Goal: Obtain resource: Obtain resource

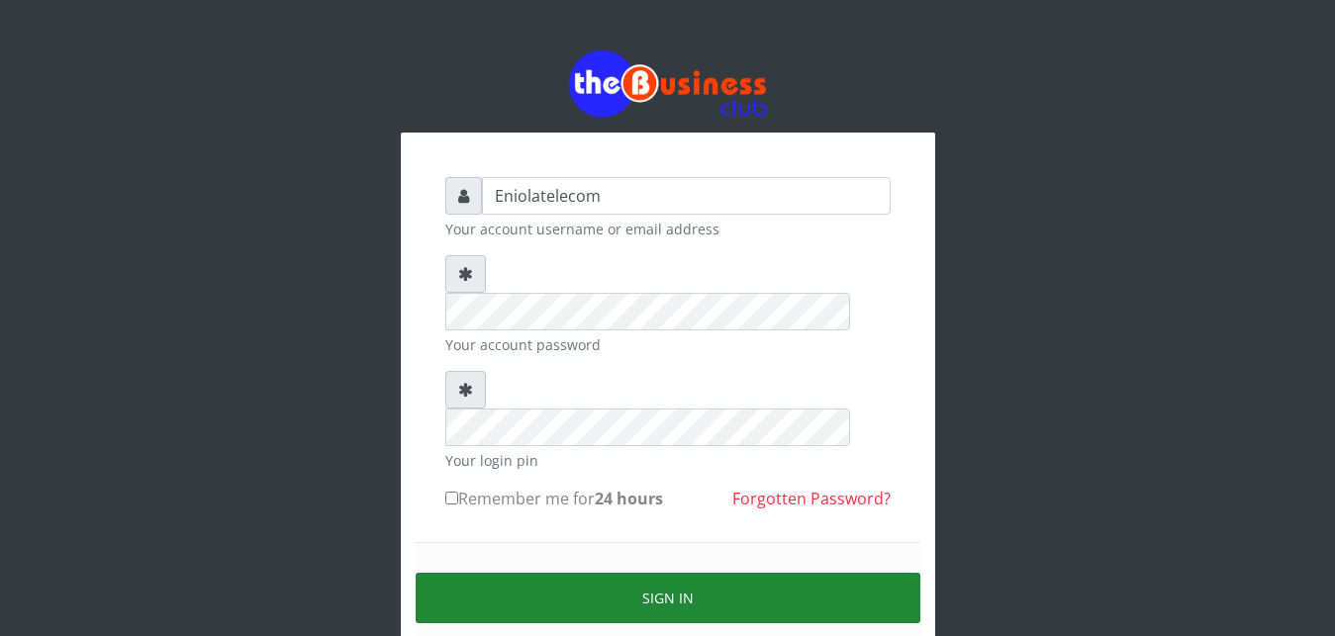
click at [654, 573] on button "Sign in" at bounding box center [667, 598] width 505 height 50
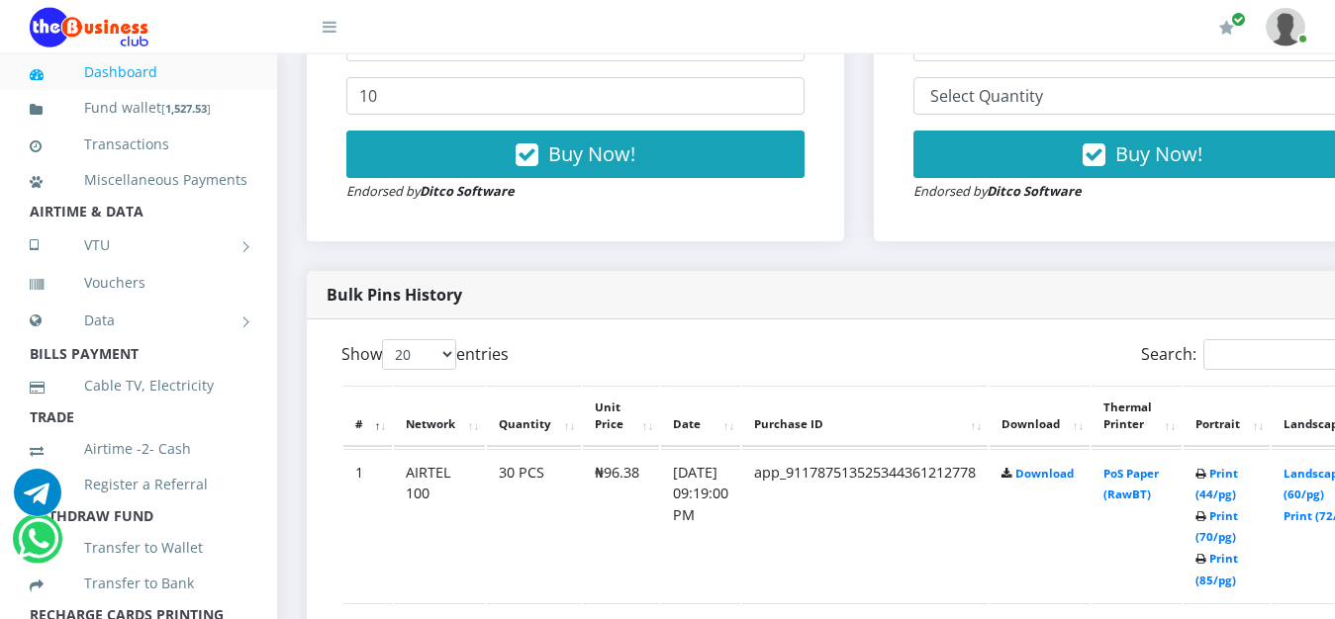
scroll to position [807, 0]
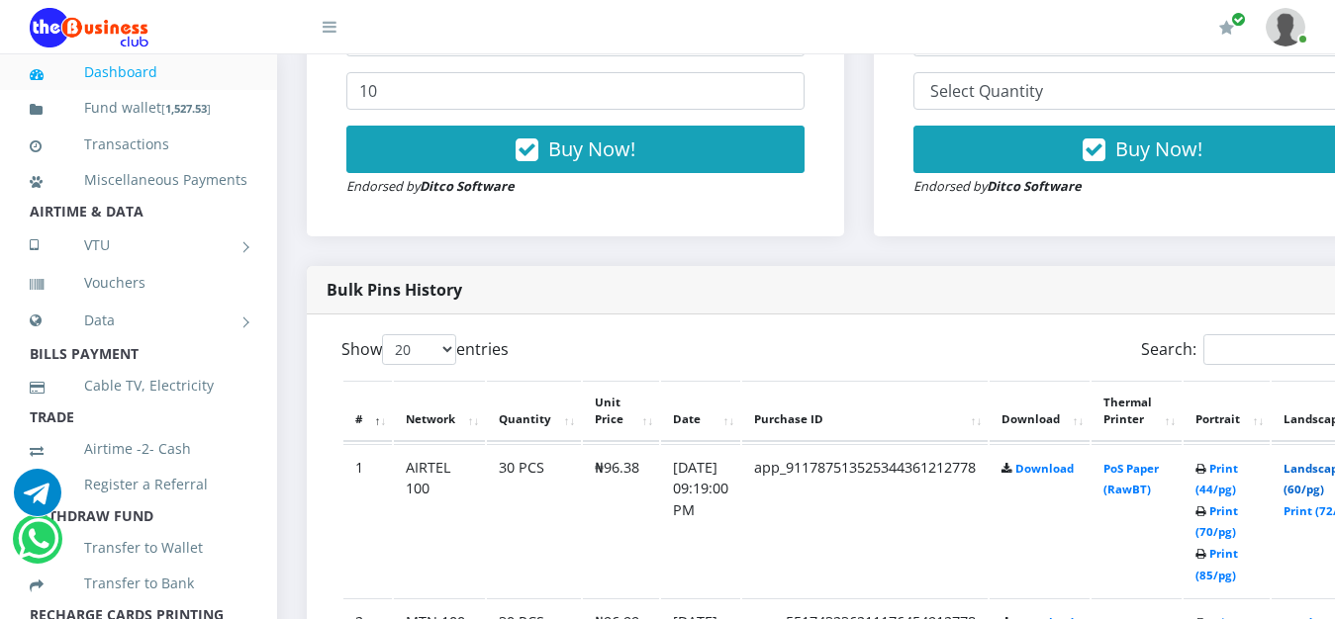
click at [1320, 474] on link "Landscape (60/pg)" at bounding box center [1313, 479] width 61 height 37
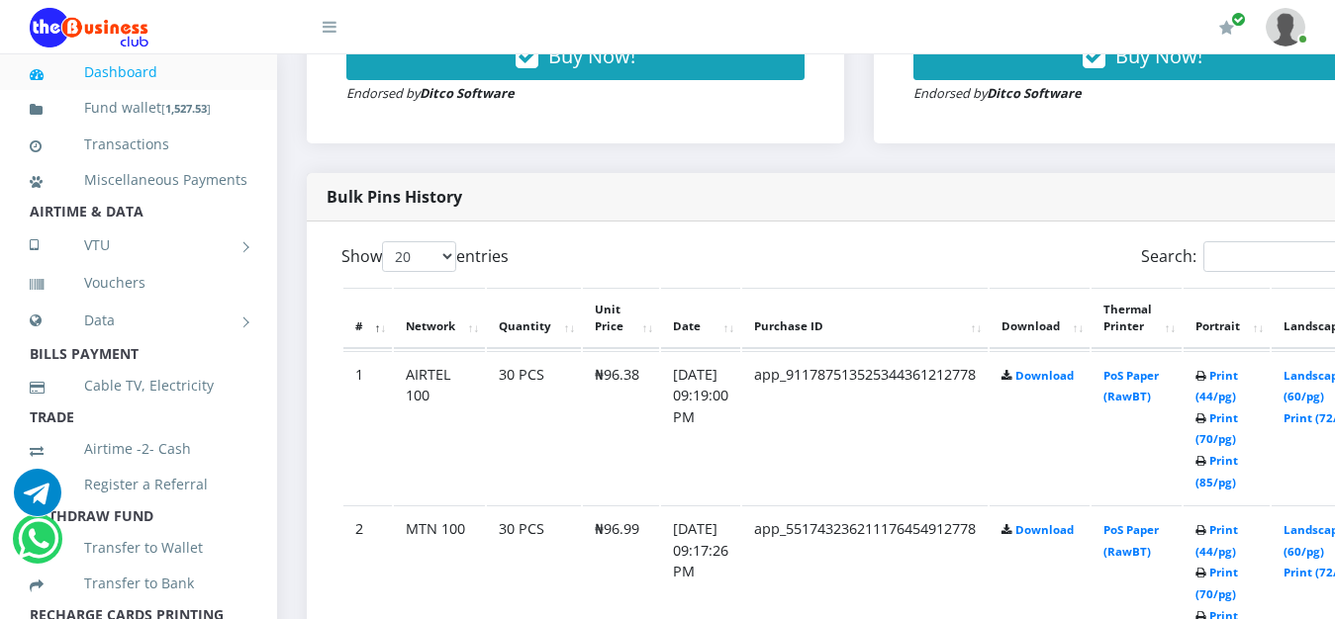
scroll to position [908, 0]
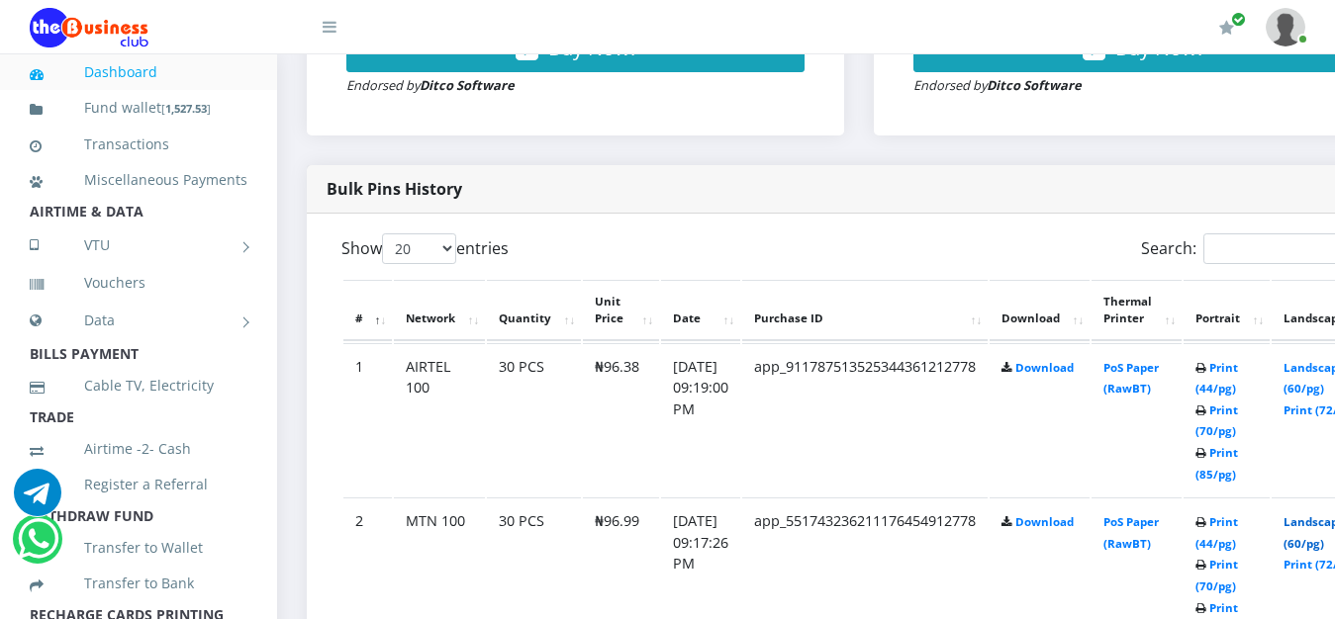
click at [1323, 529] on link "Landscape (60/pg)" at bounding box center [1313, 532] width 61 height 37
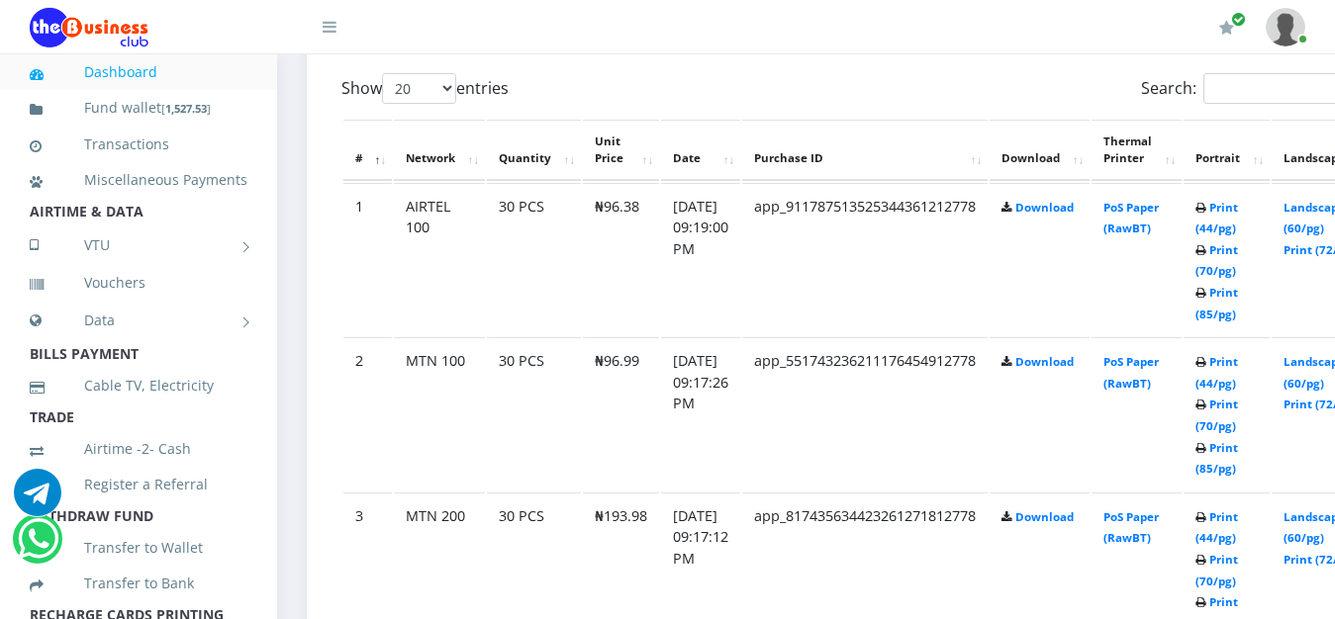
scroll to position [1076, 0]
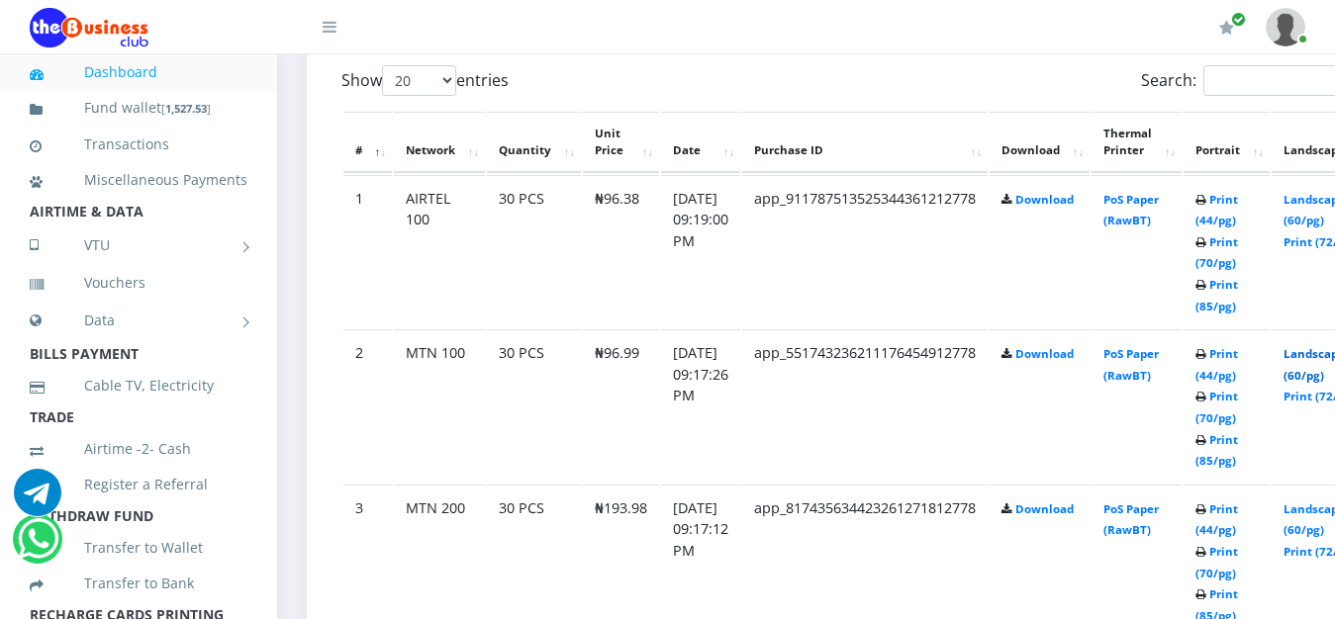
click at [1326, 359] on link "Landscape (60/pg)" at bounding box center [1313, 364] width 61 height 37
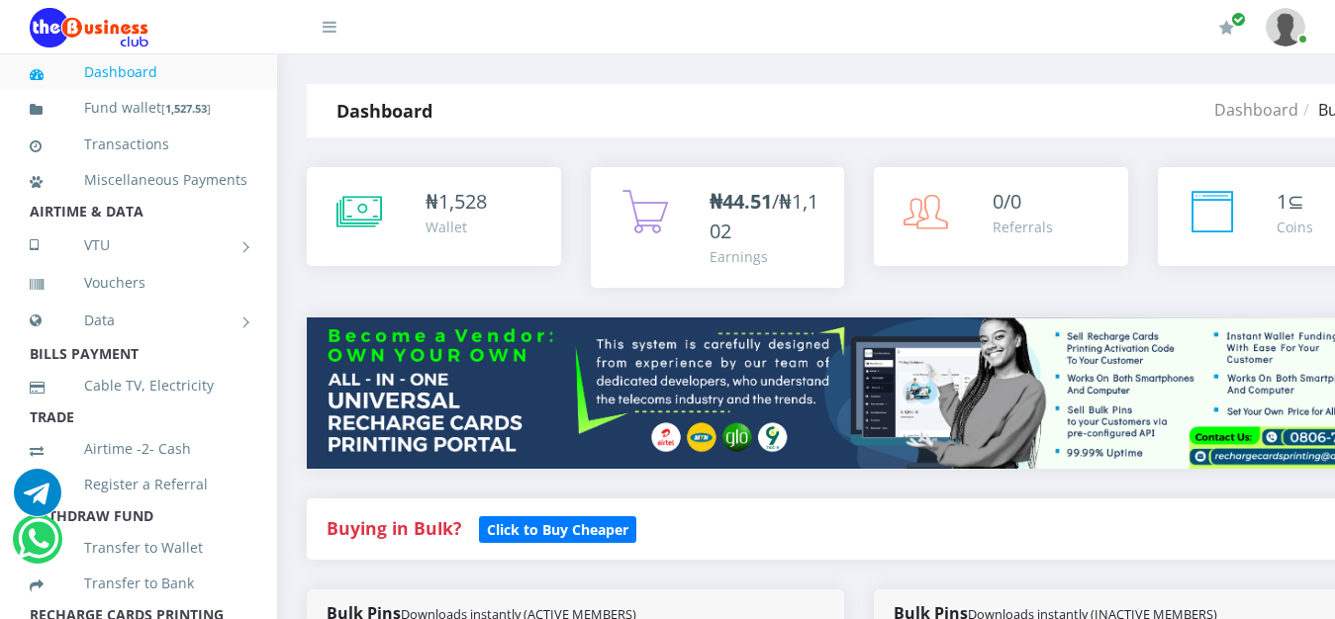
scroll to position [1076, 0]
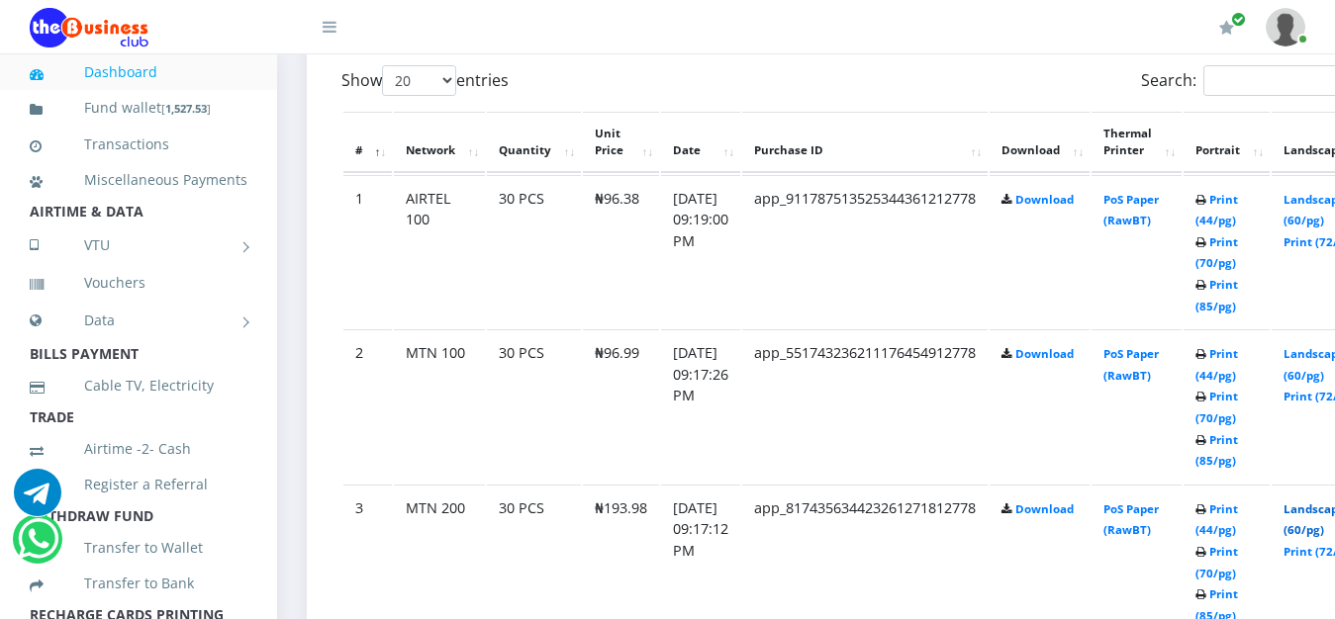
click at [1327, 518] on link "Landscape (60/pg)" at bounding box center [1313, 520] width 61 height 37
click at [1325, 508] on link "Landscape (60/pg)" at bounding box center [1313, 520] width 61 height 37
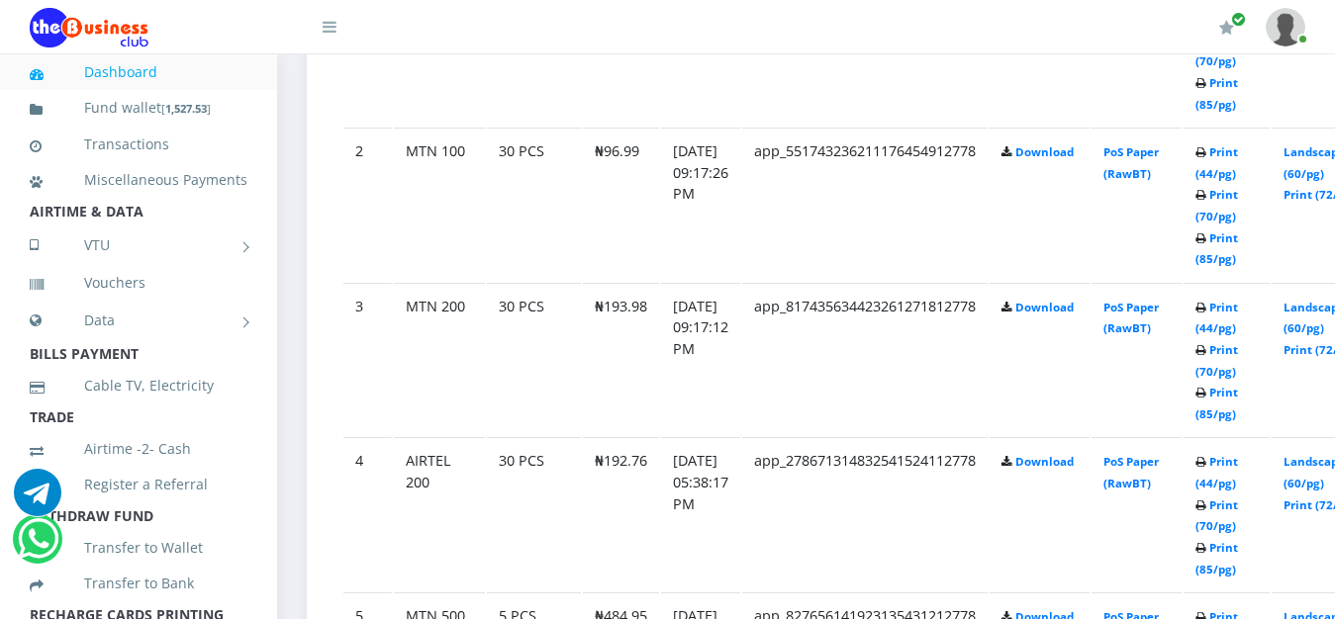
scroll to position [1329, 0]
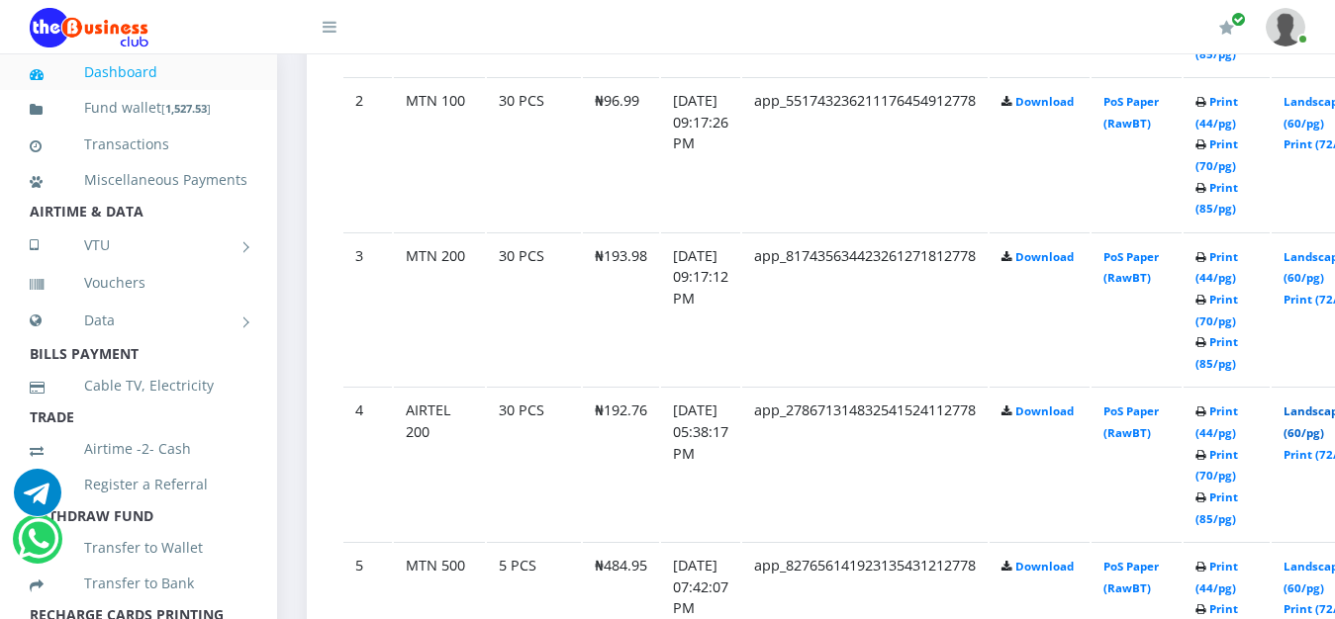
click at [1319, 420] on link "Landscape (60/pg)" at bounding box center [1313, 422] width 61 height 37
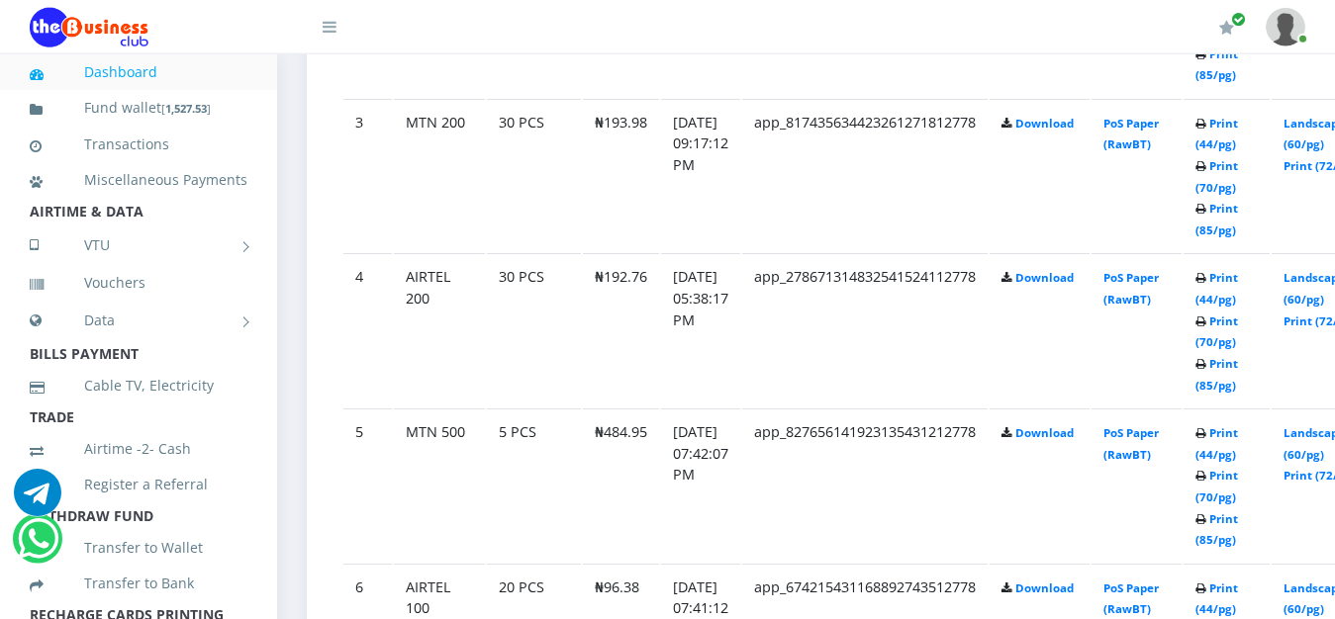
scroll to position [1480, 0]
